Goal: Transaction & Acquisition: Subscribe to service/newsletter

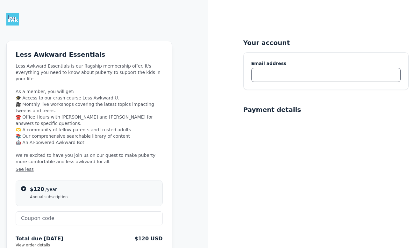
click at [281, 77] on input "text" at bounding box center [326, 75] width 150 height 14
click at [65, 212] on input "text" at bounding box center [89, 218] width 147 height 14
paste input "BERKLEYPARENTS"
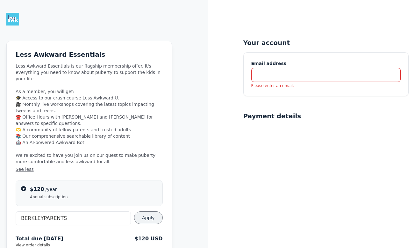
click at [149, 214] on span "Apply" at bounding box center [148, 217] width 13 height 6
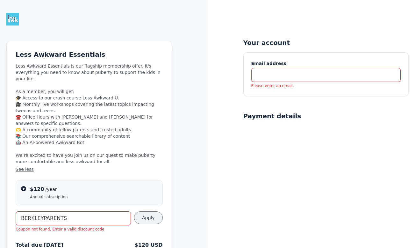
click at [30, 211] on input "BERKLEYPARENTS" at bounding box center [73, 218] width 115 height 14
click at [153, 214] on span "Apply" at bounding box center [148, 217] width 13 height 6
click at [34, 211] on input "BEReKLEYPARENTS" at bounding box center [73, 218] width 115 height 14
type input "BERKELEYPARENTS"
click at [149, 214] on span "Apply" at bounding box center [148, 217] width 13 height 6
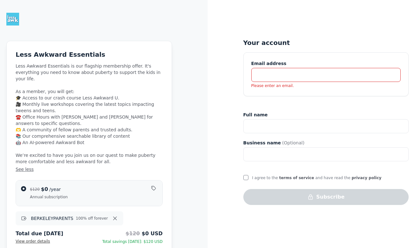
click at [270, 75] on input "text" at bounding box center [326, 75] width 150 height 14
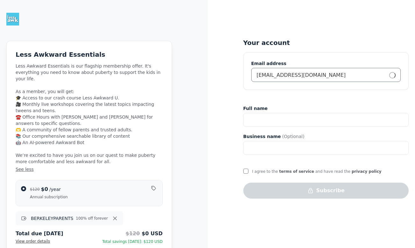
type input "glwiehardt@gmail.com"
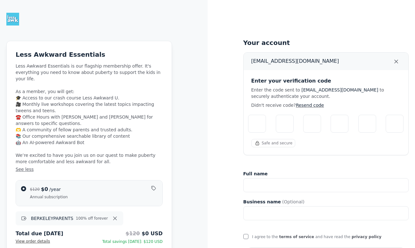
click at [261, 124] on input "Please enter verification code. Digit 1" at bounding box center [257, 124] width 18 height 18
type input "8"
type input "1"
type input "0"
type input "6"
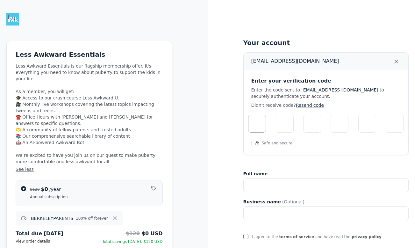
type input "7"
type input "3"
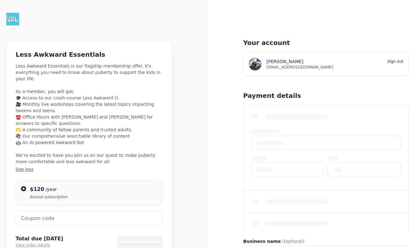
type input "BERKELEYPARENTS"
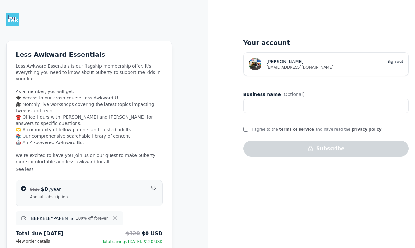
scroll to position [4, 0]
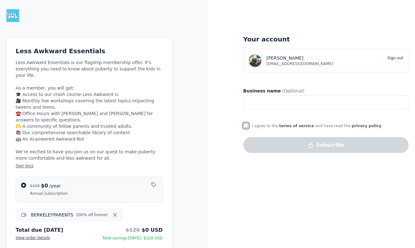
click at [247, 125] on input "I agree to the terms of service and have read the privacy policy" at bounding box center [245, 125] width 5 height 5
checkbox input "true"
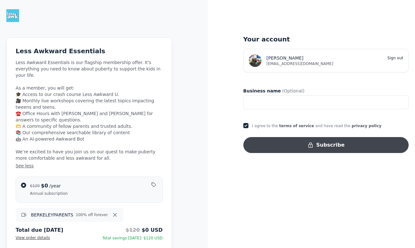
click at [287, 143] on button "Subscribe" at bounding box center [326, 145] width 166 height 16
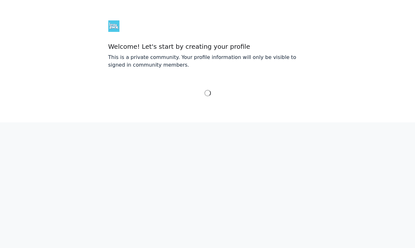
select select "Eastern Time ([GEOGRAPHIC_DATA] & [GEOGRAPHIC_DATA])"
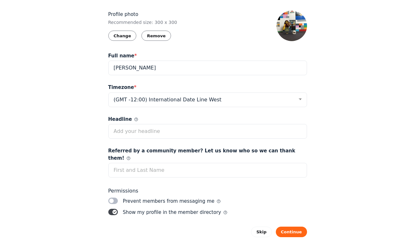
scroll to position [76, 0]
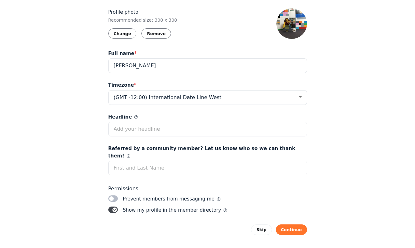
click at [290, 224] on button "Continue" at bounding box center [291, 229] width 31 height 10
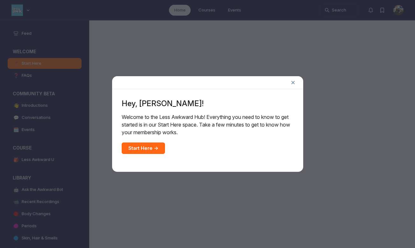
scroll to position [1830, 1220]
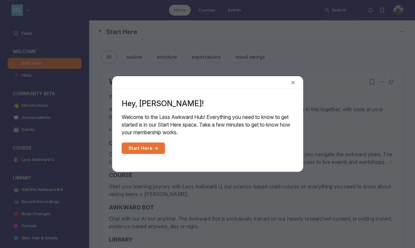
click at [146, 148] on link "Start Here →" at bounding box center [143, 147] width 43 height 11
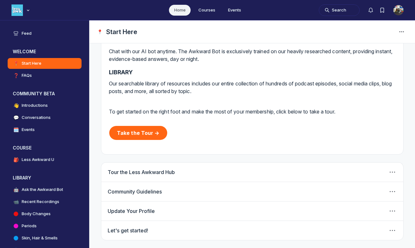
scroll to position [175, 0]
click at [26, 161] on h4 "Less Awkward U" at bounding box center [38, 159] width 32 height 6
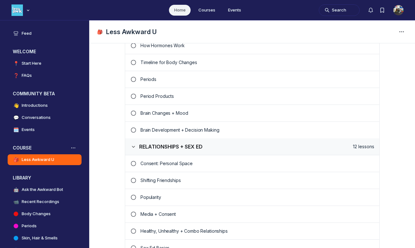
scroll to position [527, 0]
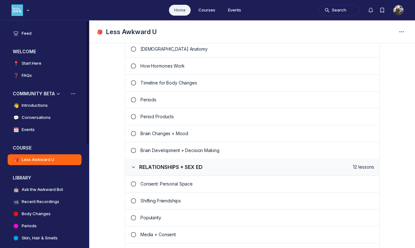
click at [37, 118] on h4 "Conversations" at bounding box center [36, 117] width 29 height 6
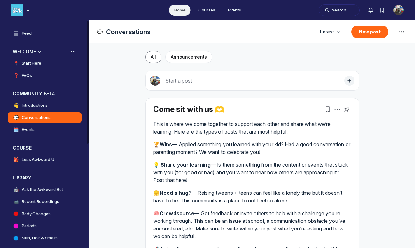
click at [27, 74] on h4 "FAQs" at bounding box center [27, 75] width 10 height 6
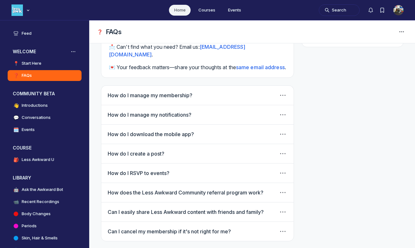
scroll to position [44, 0]
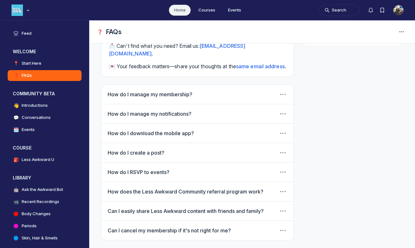
click at [166, 208] on link "C﻿an I easily share Less Awkward content with friends and family?" at bounding box center [186, 211] width 156 height 6
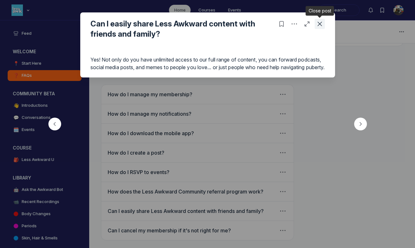
click at [317, 23] on icon "Close post" at bounding box center [320, 24] width 6 height 6
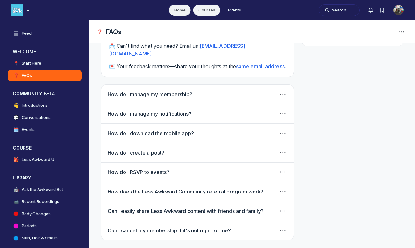
click at [207, 10] on link "Courses" at bounding box center [206, 10] width 27 height 11
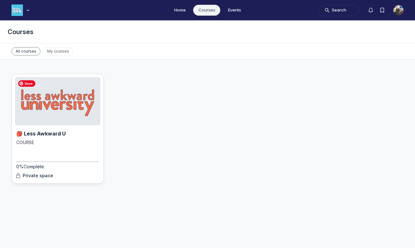
click at [35, 98] on img "Main Content" at bounding box center [57, 101] width 85 height 48
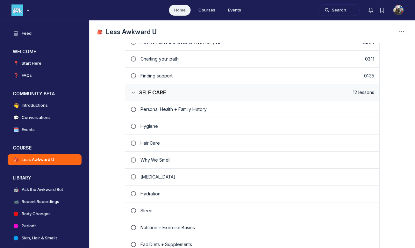
scroll to position [211, 0]
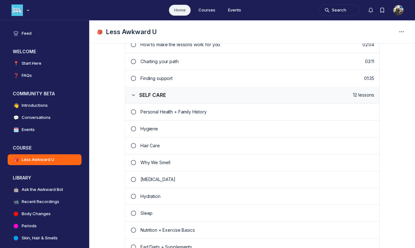
click at [154, 112] on p "Personal Health + Family History" at bounding box center [257, 112] width 234 height 6
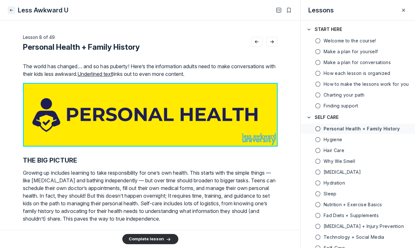
click at [10, 9] on icon "Close" at bounding box center [11, 10] width 5 height 6
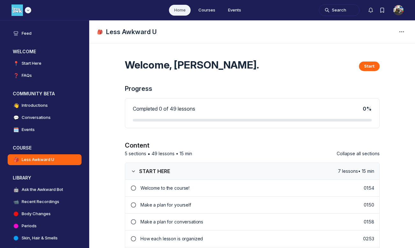
click at [15, 9] on img "Main navigation bar" at bounding box center [16, 9] width 11 height 11
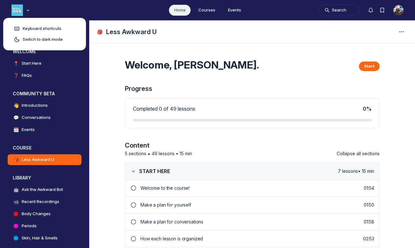
click at [47, 7] on ul "Home Courses Events" at bounding box center [207, 10] width 415 height 20
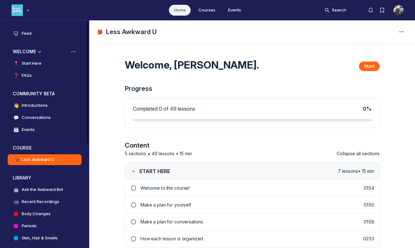
click at [25, 52] on h3 "WELCOME" at bounding box center [24, 51] width 23 height 6
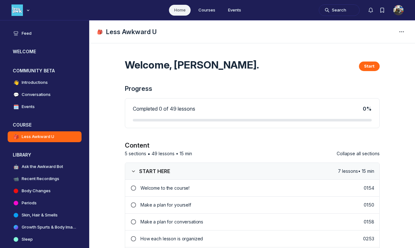
click at [113, 30] on h1 "Less Awkward U" at bounding box center [131, 31] width 51 height 9
click at [17, 12] on img "Main navigation bar" at bounding box center [16, 9] width 11 height 11
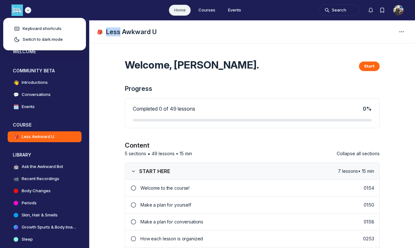
click at [17, 12] on img "Main navigation bar" at bounding box center [16, 9] width 11 height 11
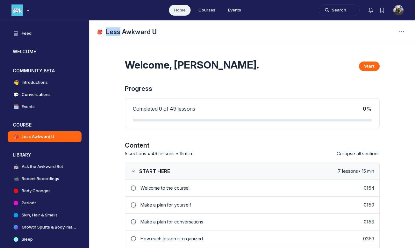
click at [177, 12] on link "Home" at bounding box center [180, 10] width 22 height 11
